Goal: Task Accomplishment & Management: Use online tool/utility

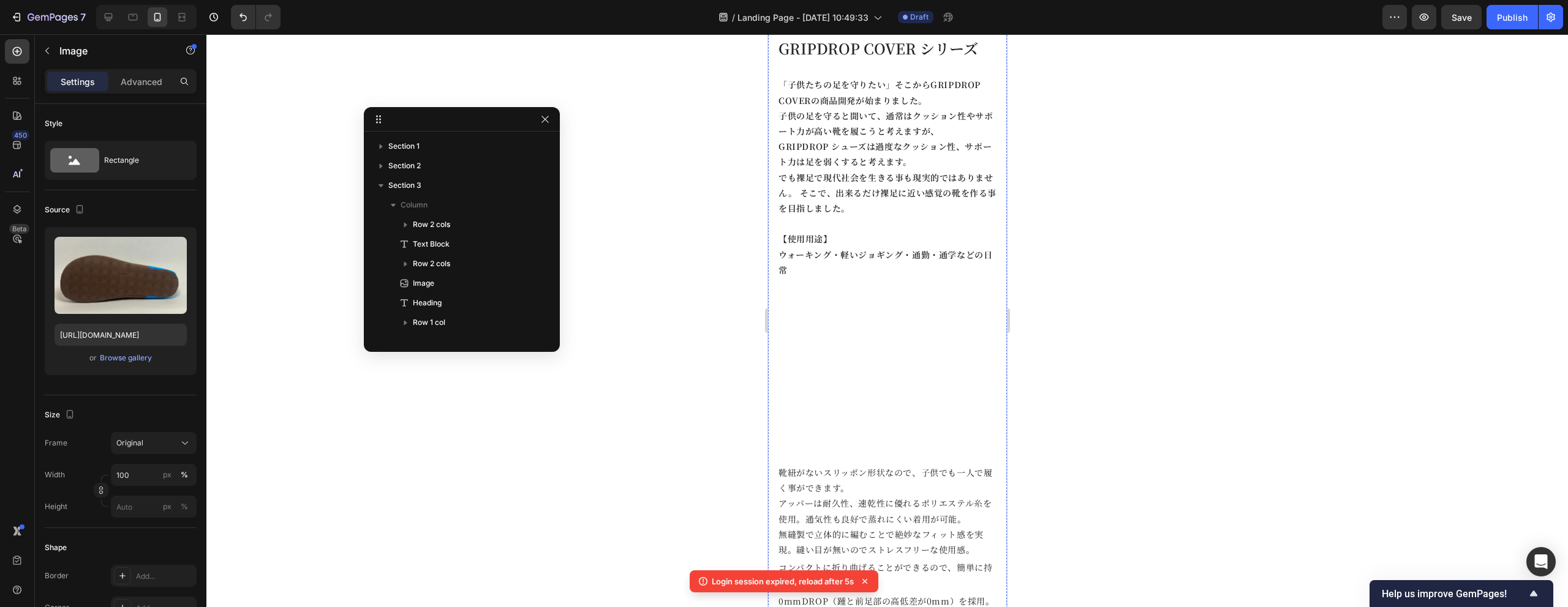
scroll to position [844, 0]
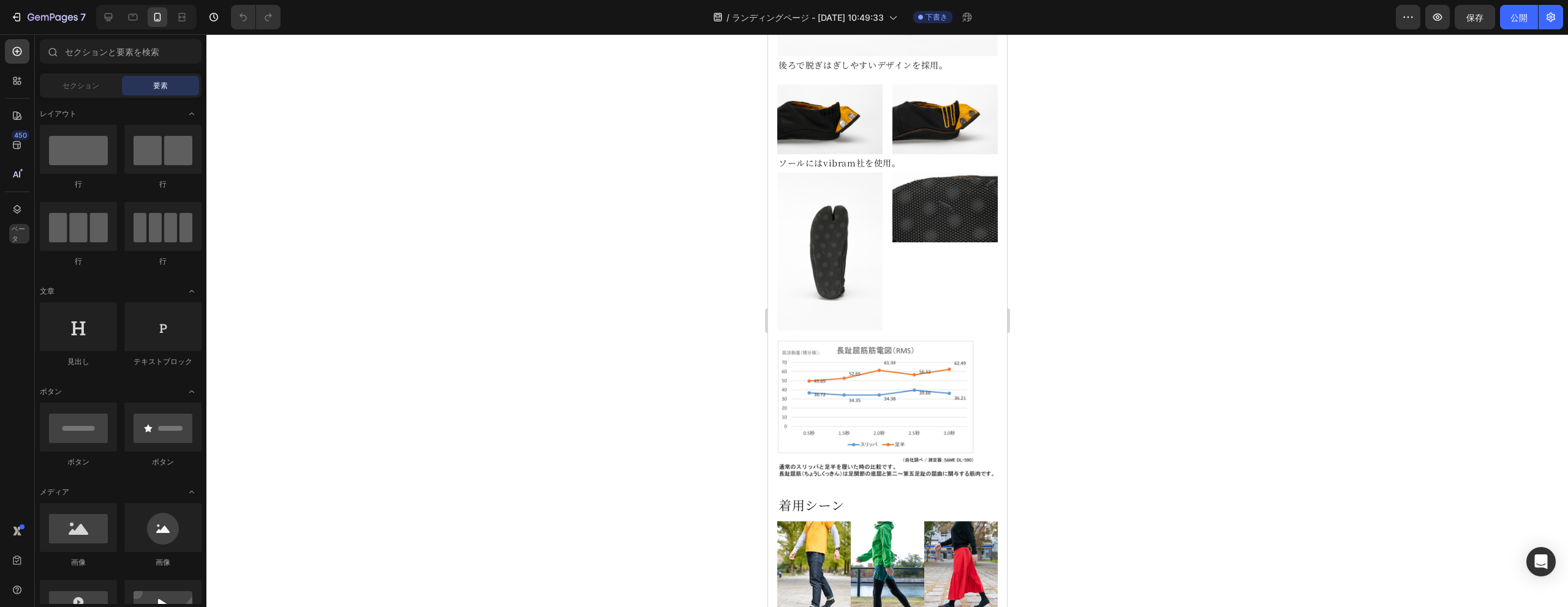
scroll to position [988, 0]
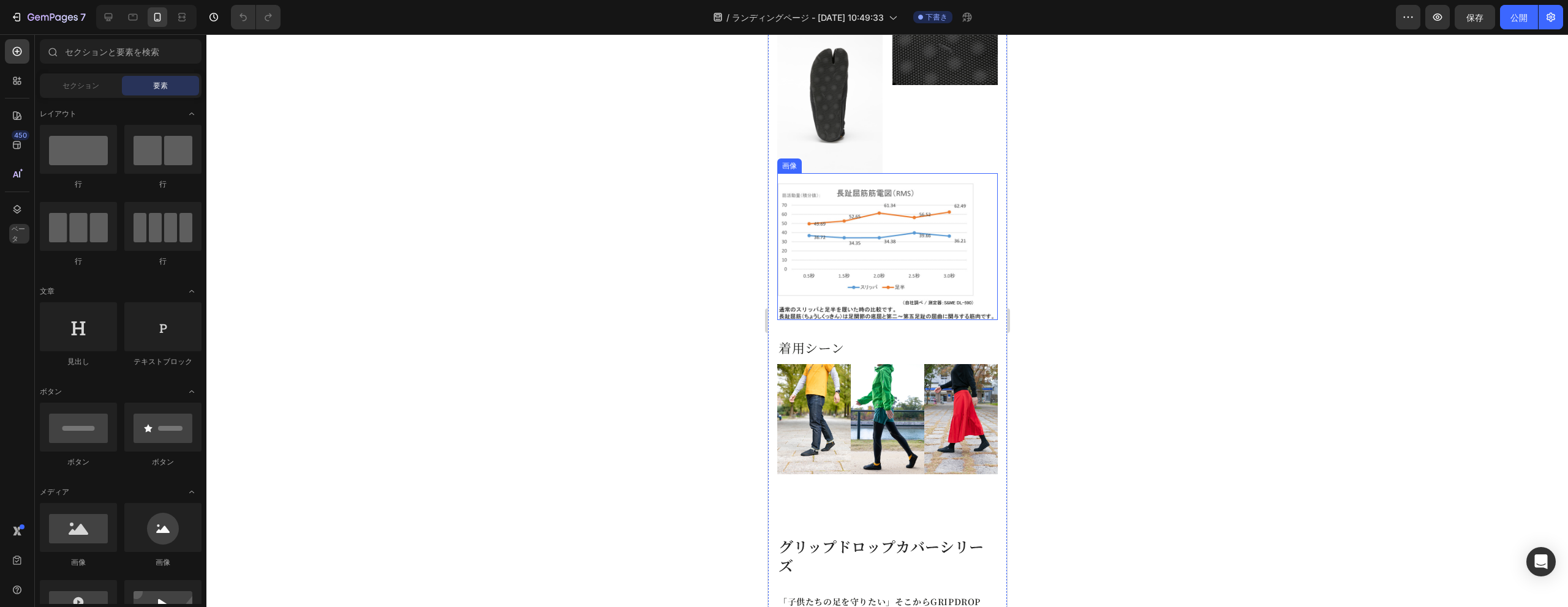
click at [845, 281] on img at bounding box center [887, 247] width 220 height 148
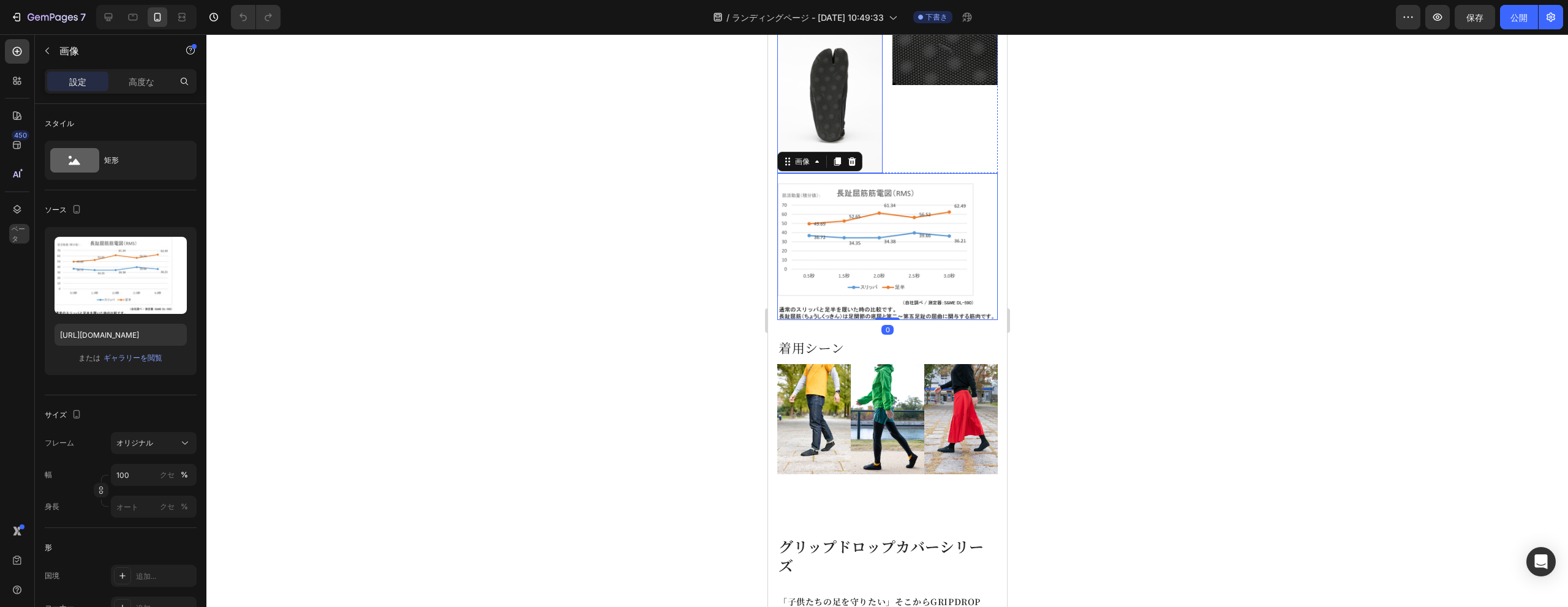
click at [872, 139] on img at bounding box center [829, 94] width 106 height 158
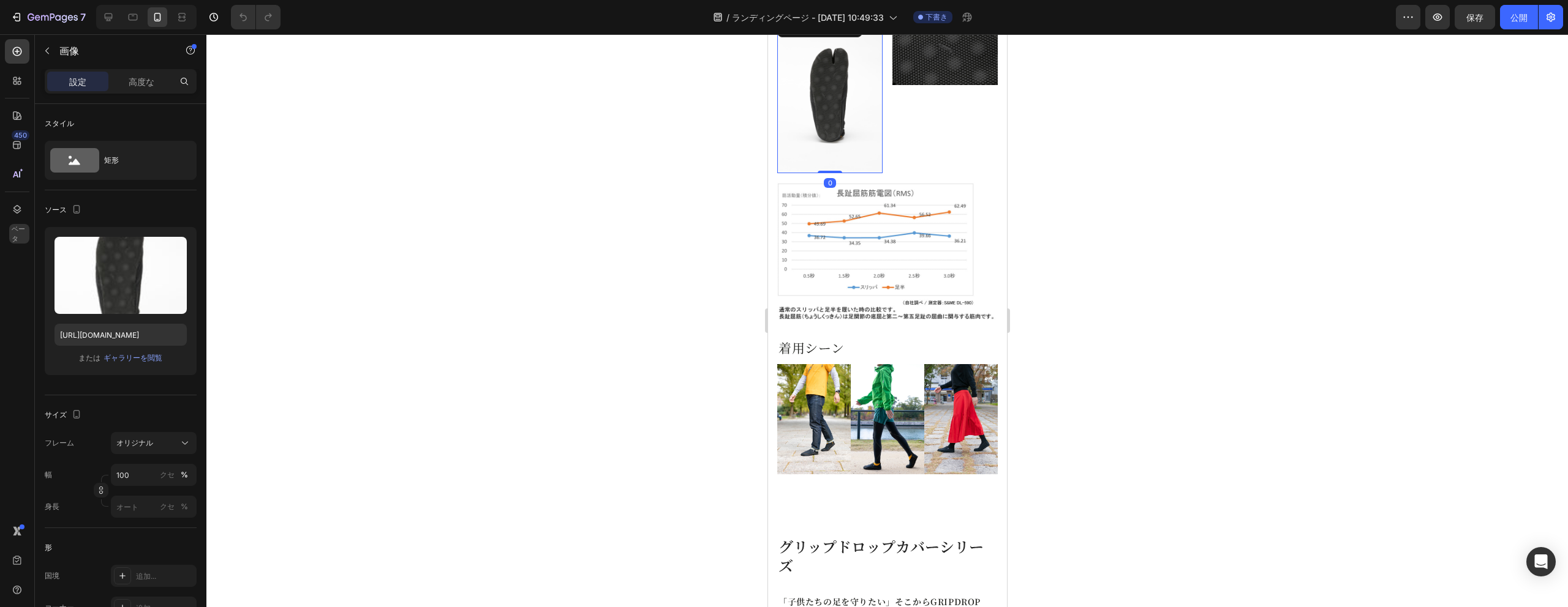
click at [918, 143] on div "画像" at bounding box center [944, 94] width 106 height 158
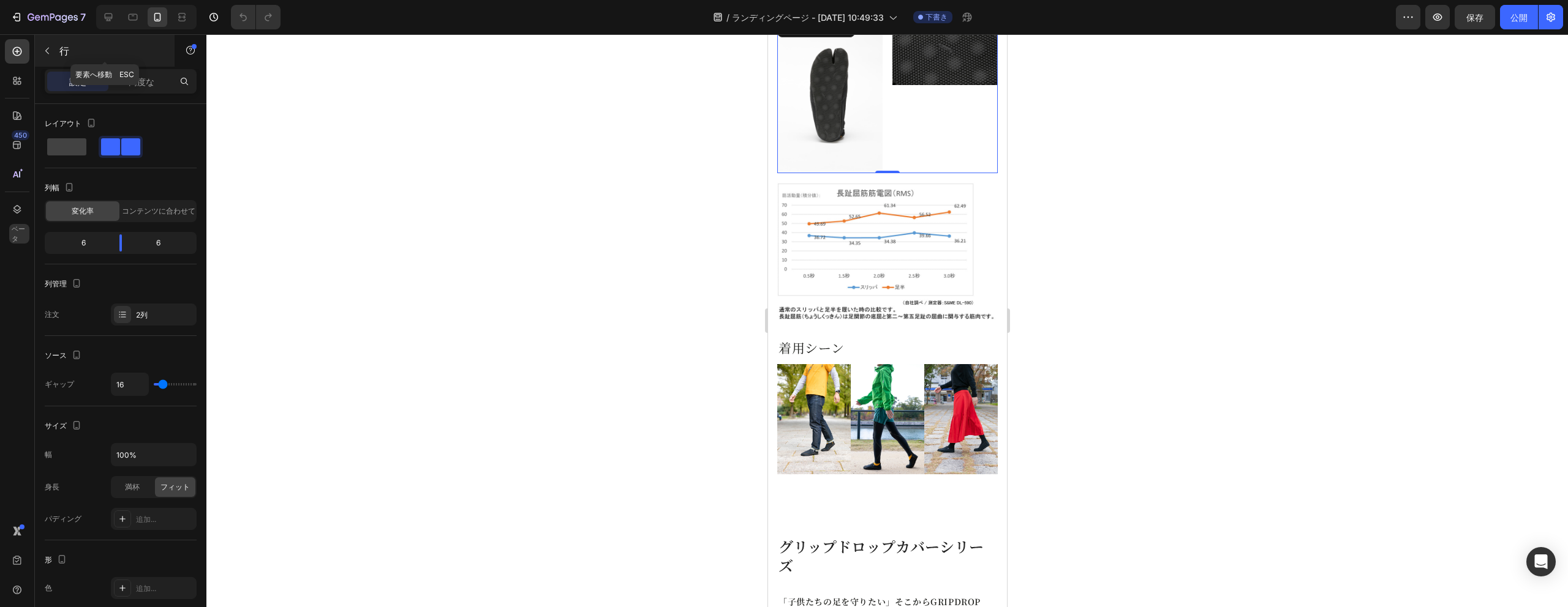
click at [48, 57] on button "button" at bounding box center [47, 50] width 19 height 19
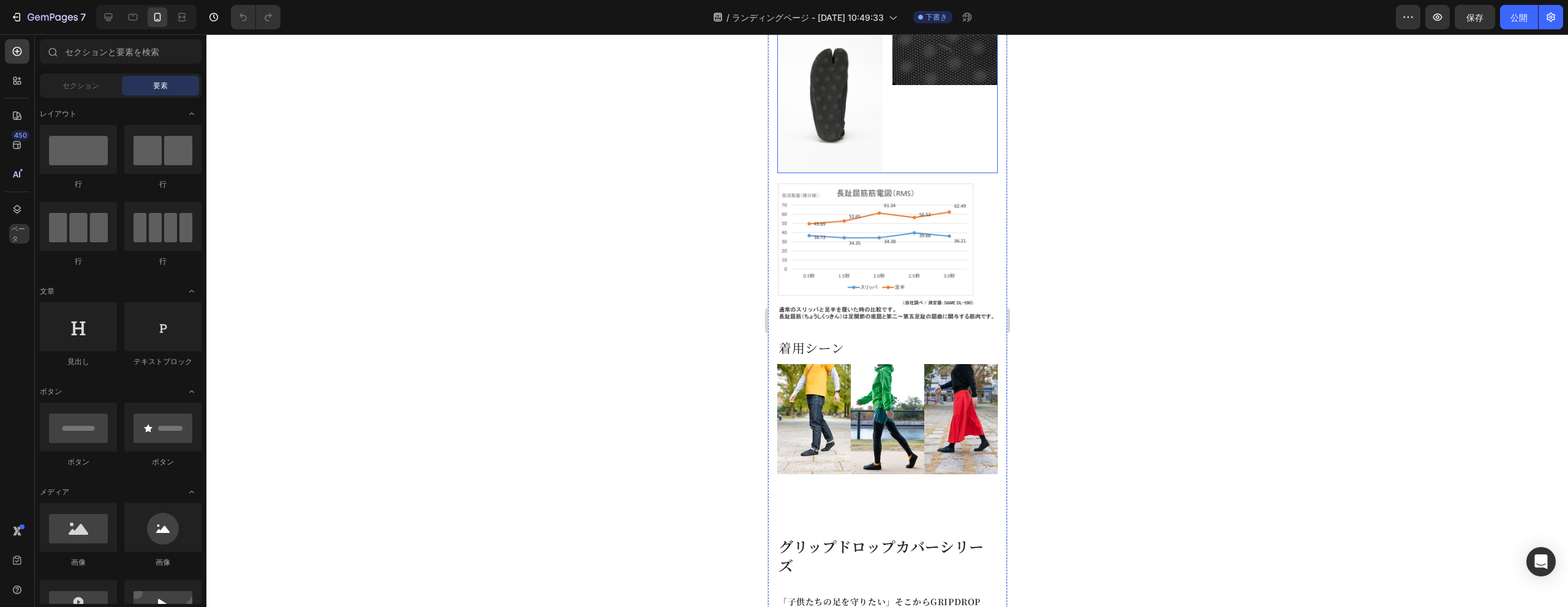
click at [902, 151] on div "画像" at bounding box center [944, 94] width 106 height 158
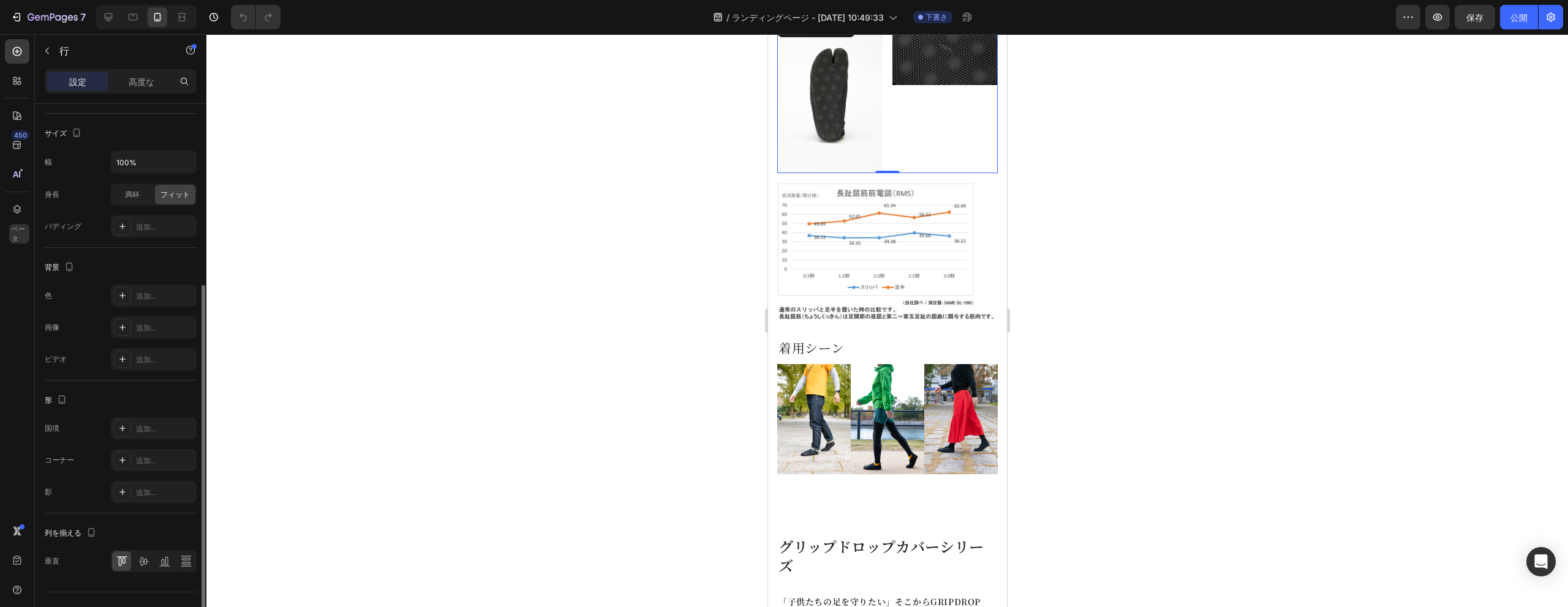
scroll to position [70, 0]
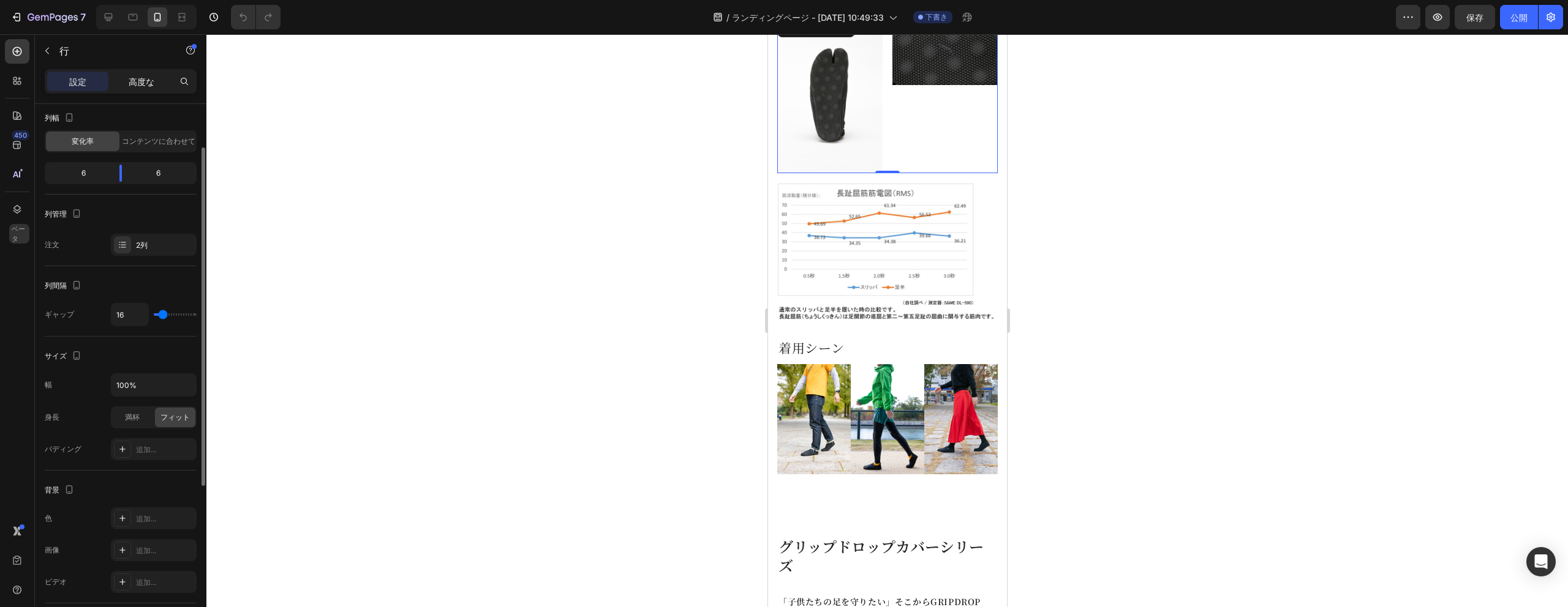
click at [141, 77] on font "高度な" at bounding box center [141, 82] width 26 height 11
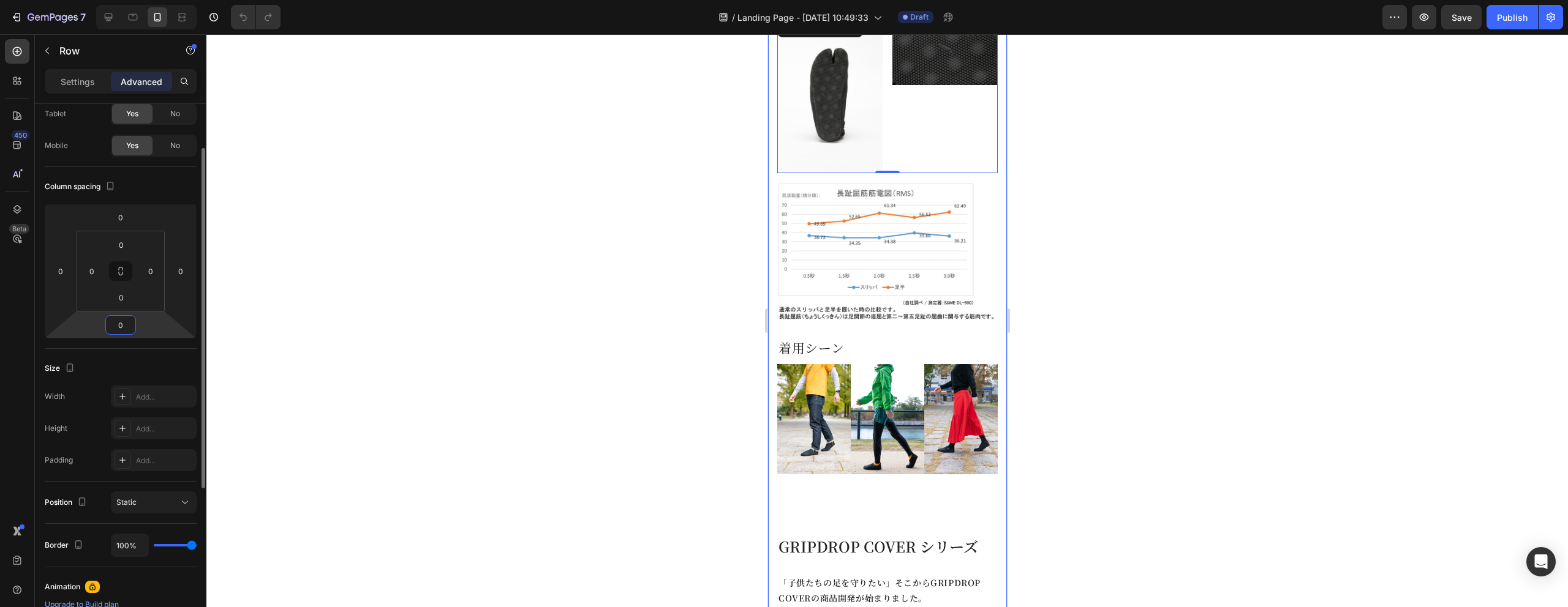
click at [121, 330] on input "0" at bounding box center [121, 325] width 24 height 19
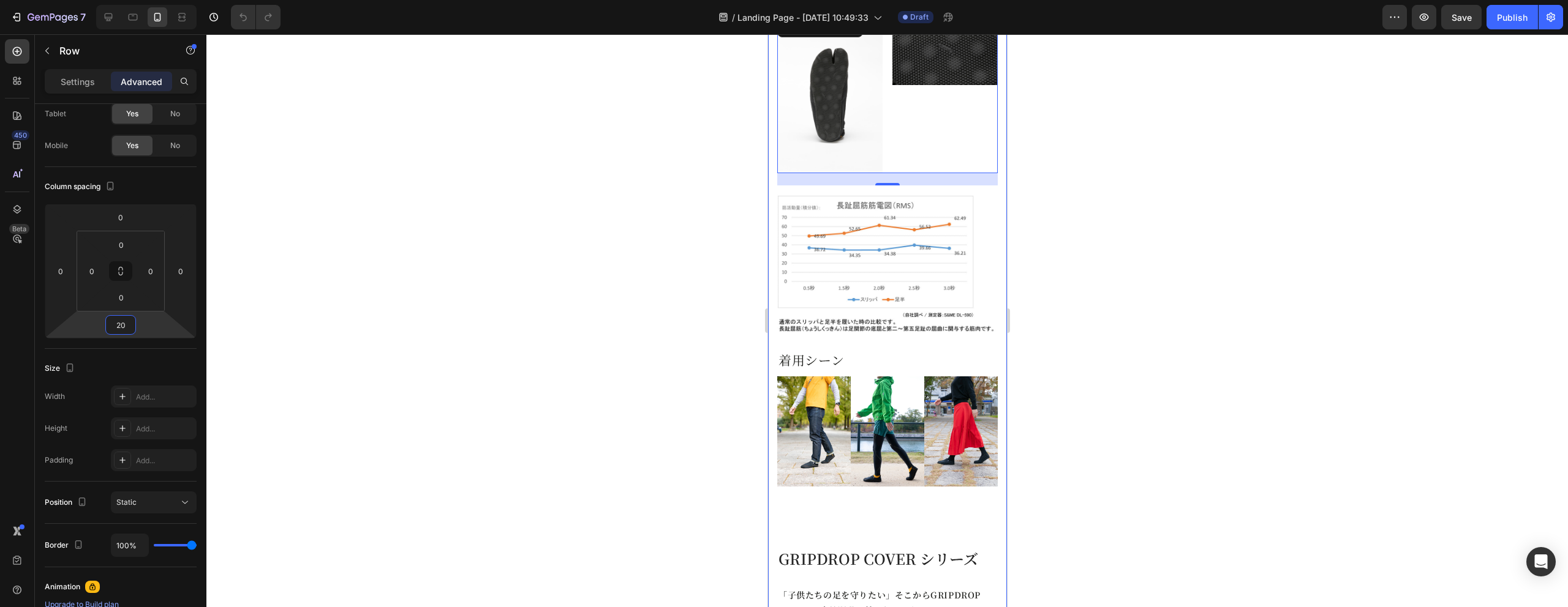
type input "20"
click at [557, 394] on div at bounding box center [887, 321] width 1361 height 573
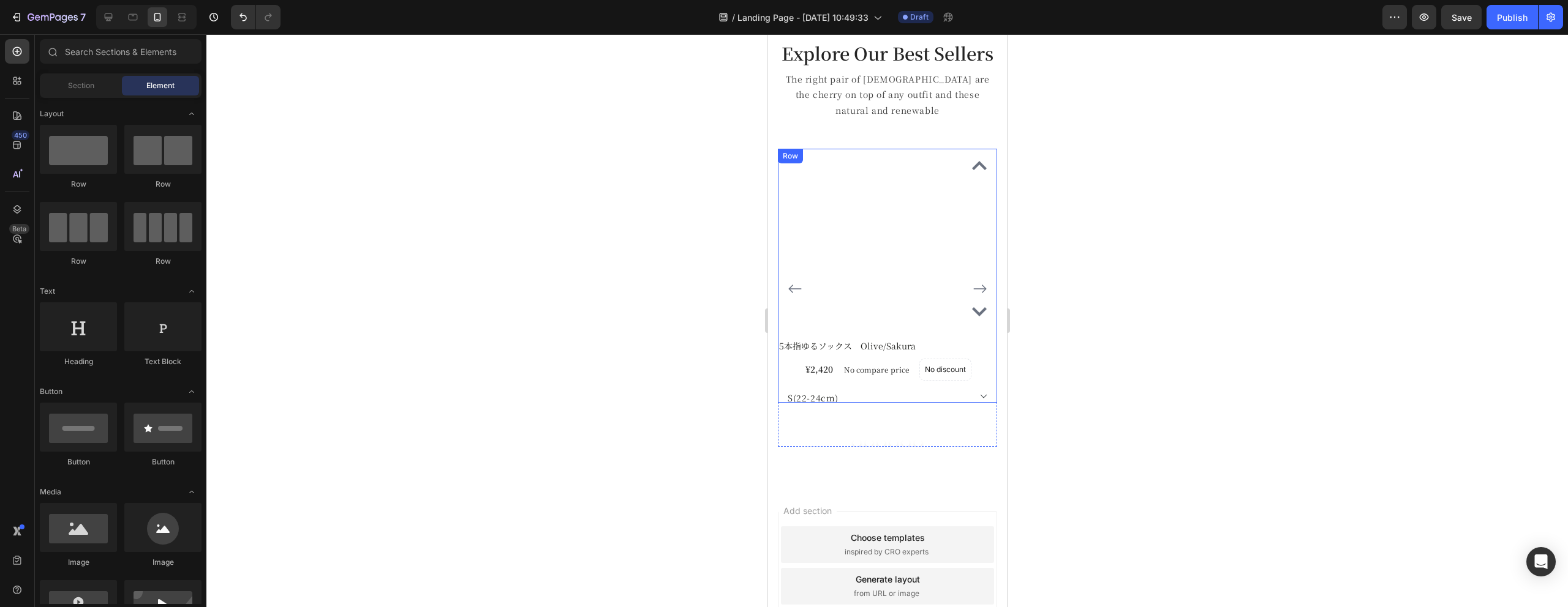
scroll to position [4769, 0]
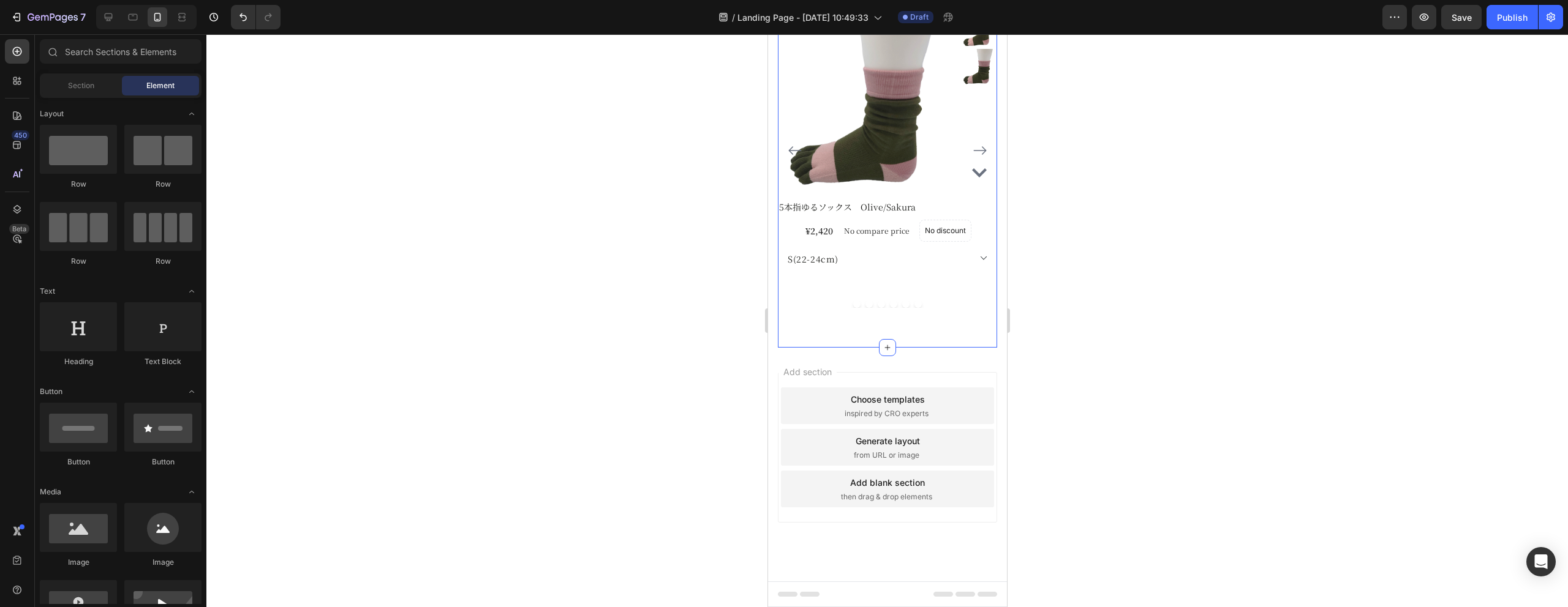
click at [859, 131] on div "Explore Our Best Sellers Heading The right pair of [DEMOGRAPHIC_DATA] are the c…" at bounding box center [887, 103] width 219 height 489
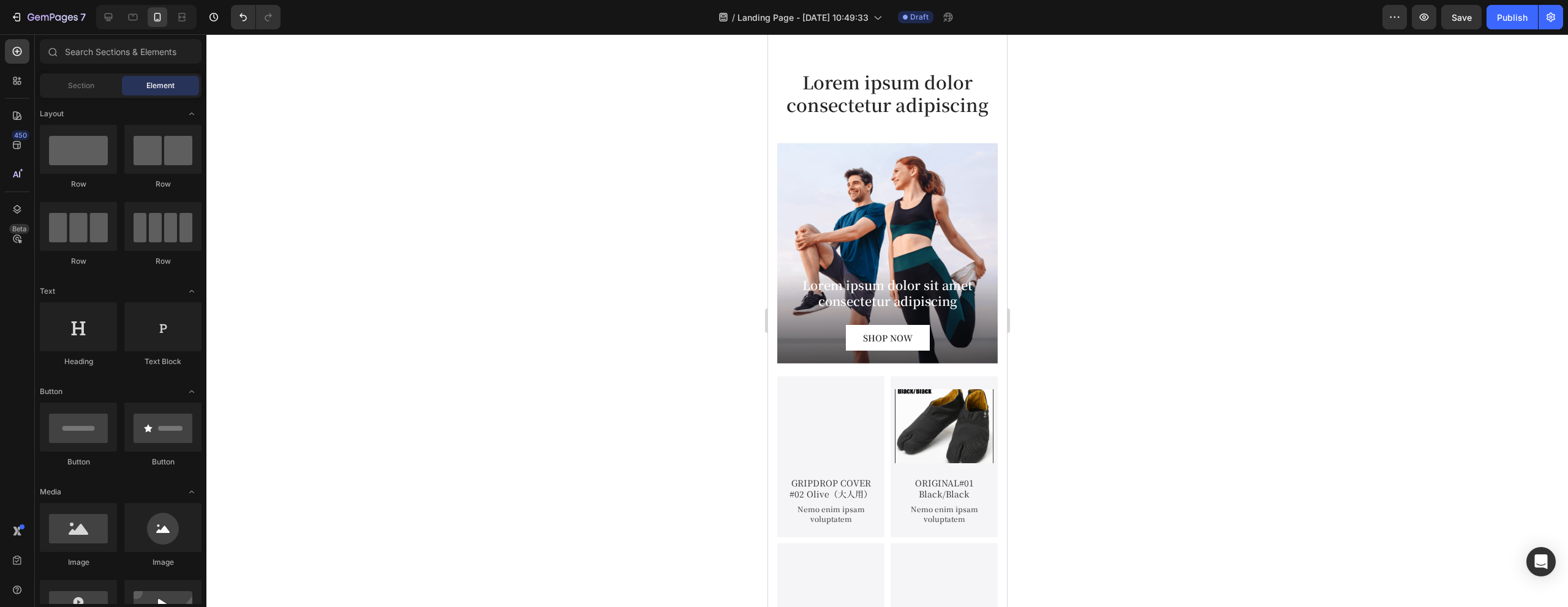
scroll to position [1731, 0]
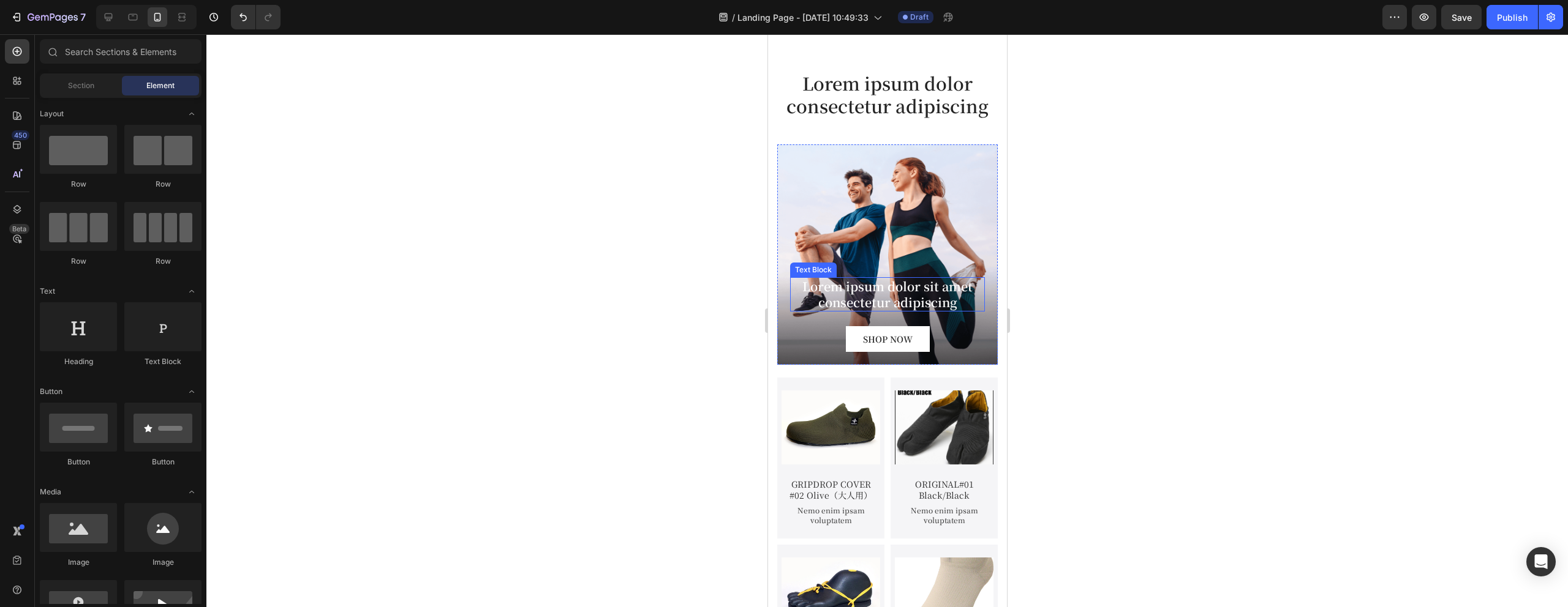
click at [882, 164] on div "Background Image" at bounding box center [887, 254] width 220 height 220
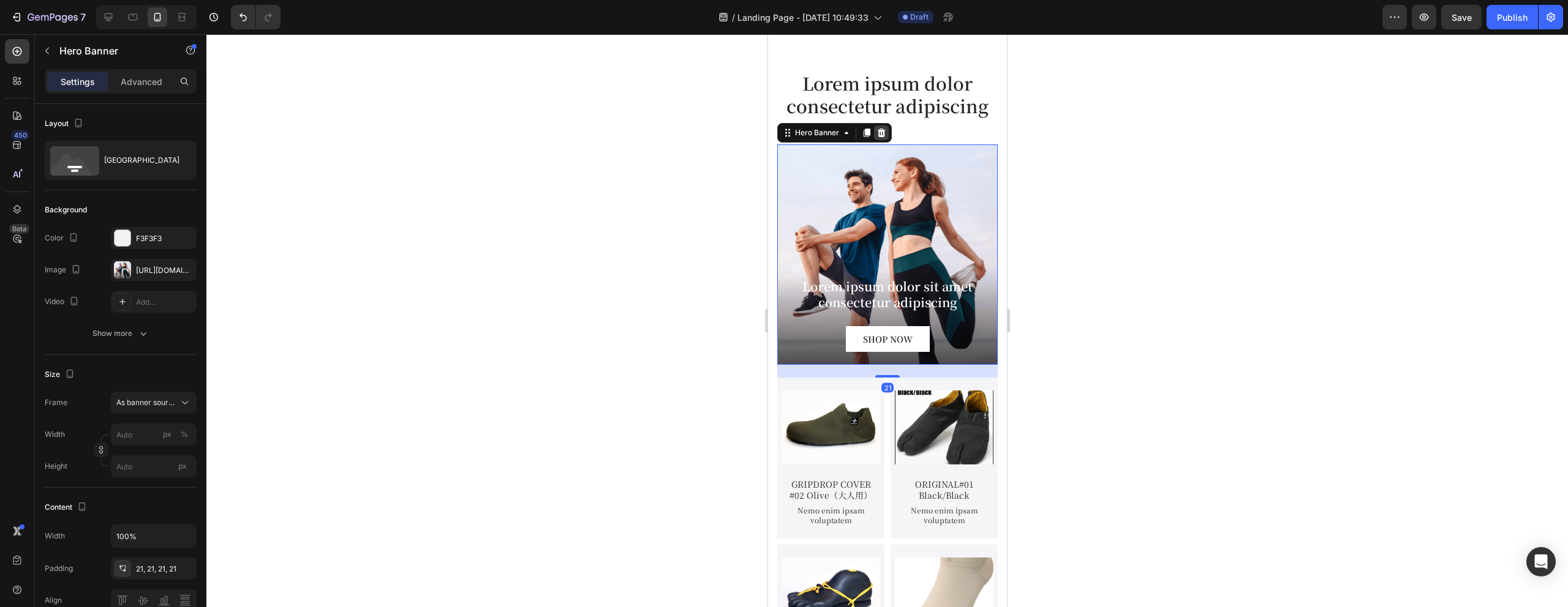
click at [882, 136] on icon at bounding box center [881, 133] width 8 height 9
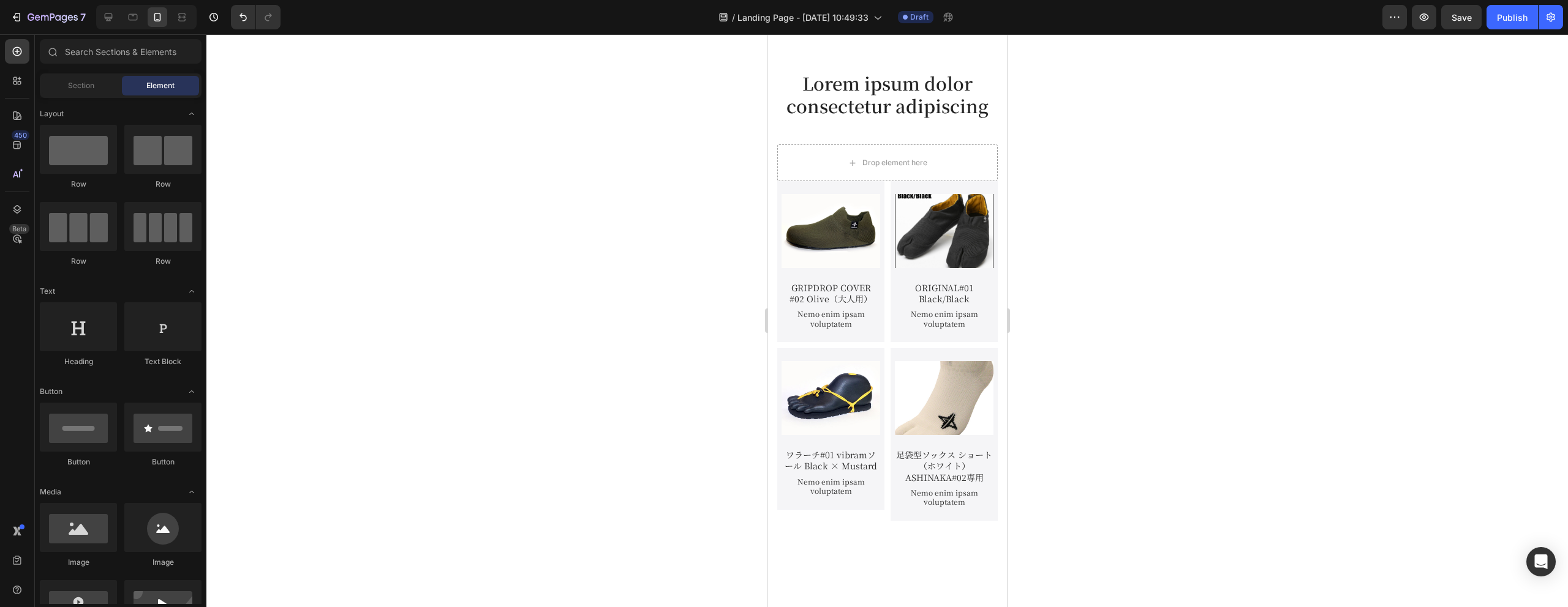
click at [910, 116] on h2 "Lorem ipsum dolor consectetur adipiscing" at bounding box center [887, 94] width 220 height 48
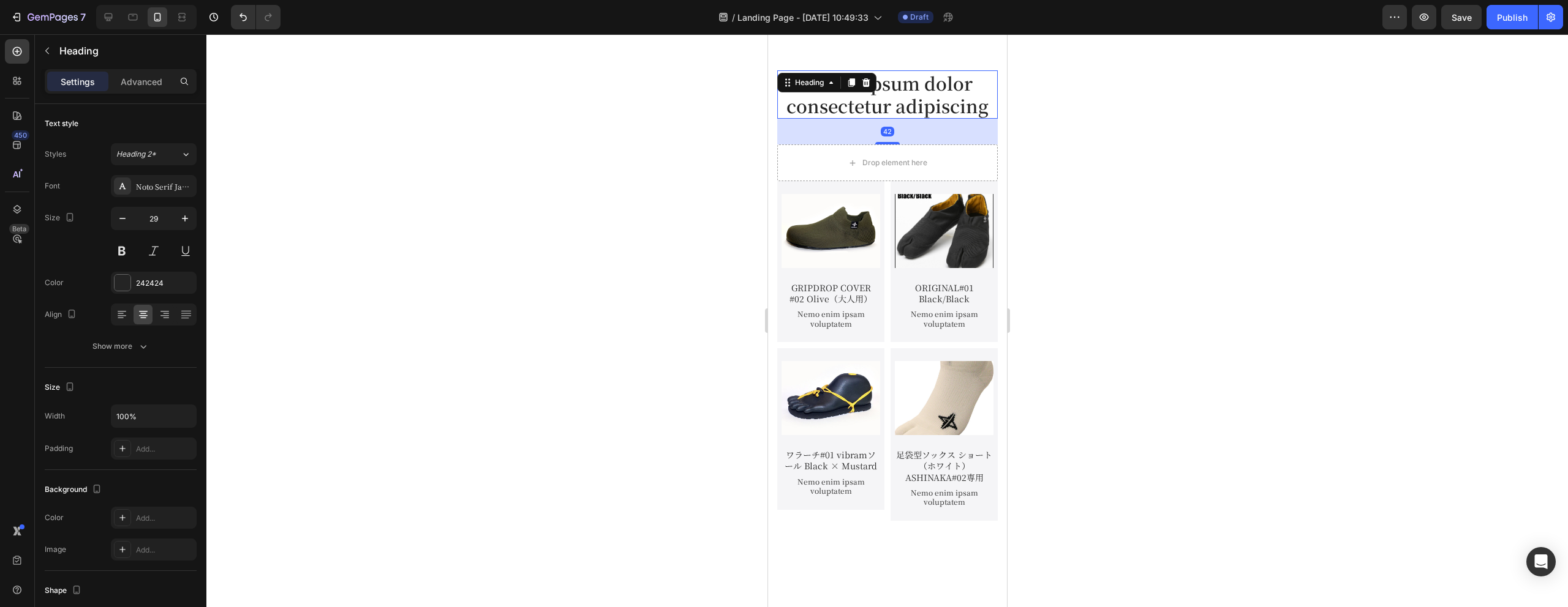
click at [913, 100] on h2 "Lorem ipsum dolor consectetur adipiscing" at bounding box center [887, 94] width 220 height 48
click at [984, 87] on p "Lorem ipsum dolor consectetur adipiscing" at bounding box center [887, 95] width 218 height 46
click at [963, 23] on div "/ Landing Page - [DATE] 10:49:33 Draft" at bounding box center [836, 17] width 1092 height 24
click at [991, 85] on p "Lorem ipsum dolor consectetur adipiscing" at bounding box center [887, 95] width 218 height 46
click at [934, 58] on div "Lorem ipsum dolor consectetur adipiscing Heading 42 Drop element here Product I…" at bounding box center [887, 295] width 239 height 536
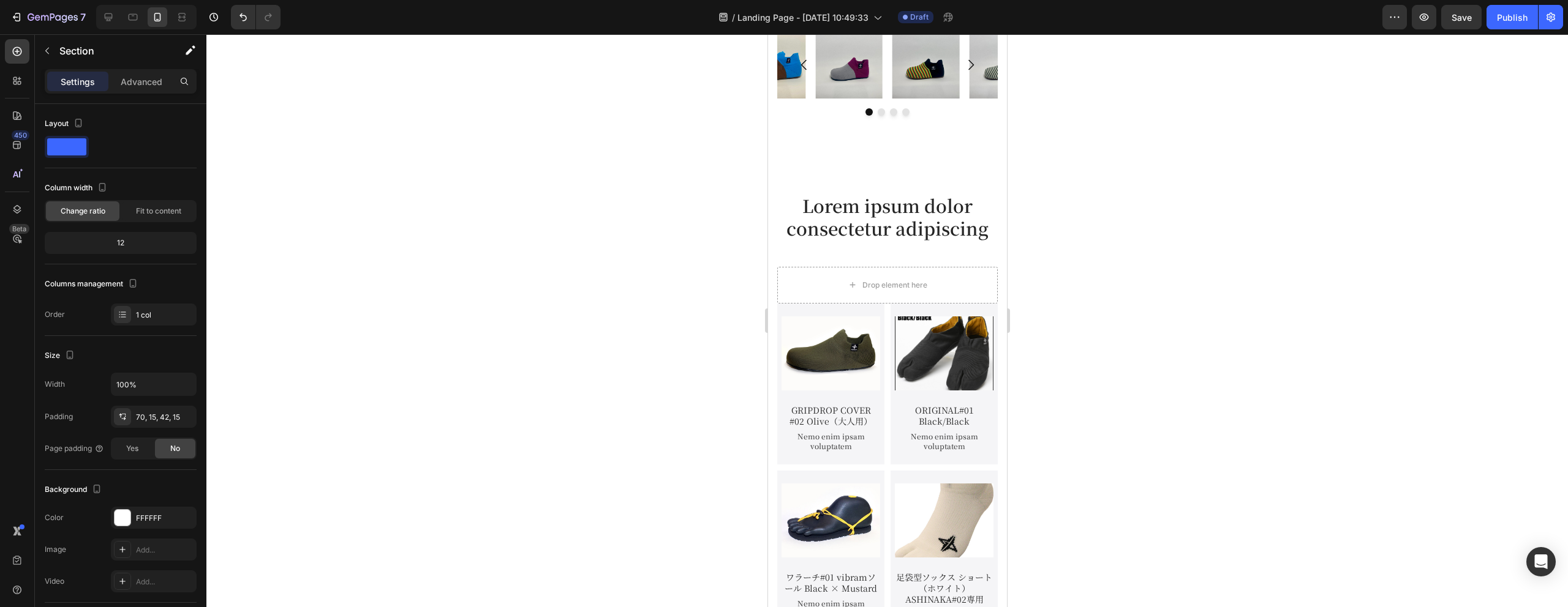
scroll to position [2985, 0]
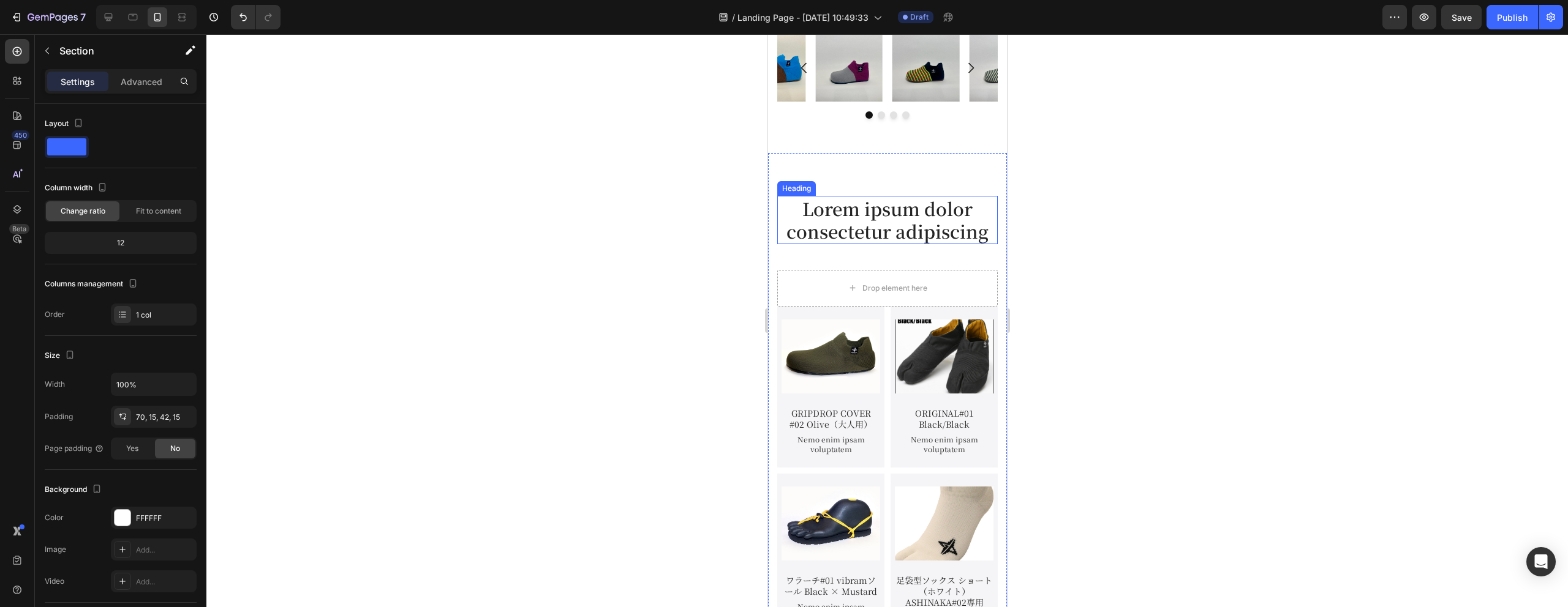
click at [923, 231] on h2 "Lorem ipsum dolor consectetur adipiscing" at bounding box center [887, 220] width 220 height 48
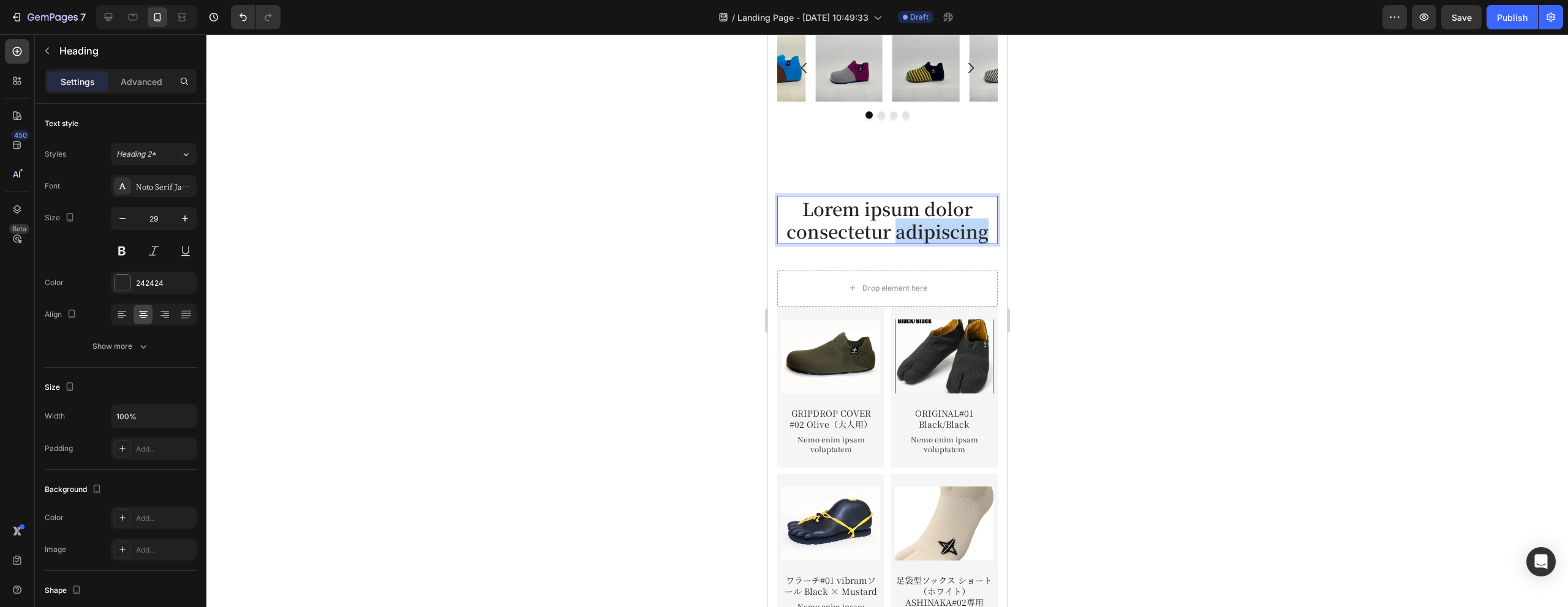
click at [923, 231] on h2 "Lorem ipsum dolor consectetur adipiscing" at bounding box center [887, 220] width 220 height 48
click at [923, 231] on p "Lorem ipsum dolor consectetur adipiscing" at bounding box center [887, 220] width 218 height 46
